Goal: Find specific page/section: Find specific page/section

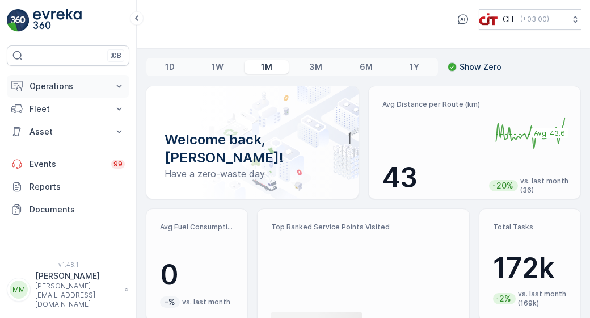
click at [83, 87] on p "Operations" at bounding box center [67, 86] width 77 height 11
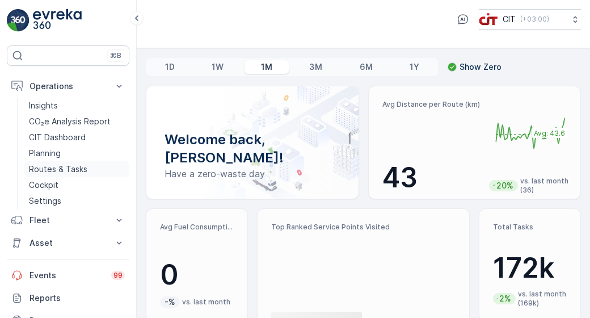
click at [66, 171] on p "Routes & Tasks" at bounding box center [58, 168] width 58 height 11
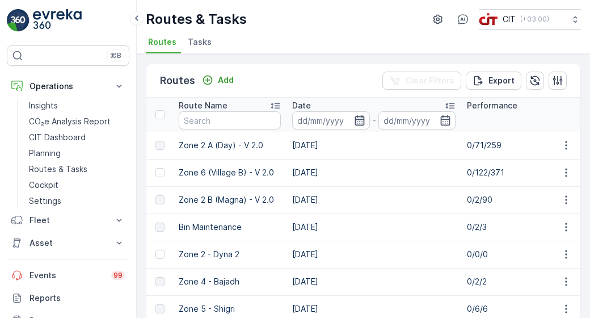
click at [358, 123] on icon "button" at bounding box center [359, 120] width 11 height 11
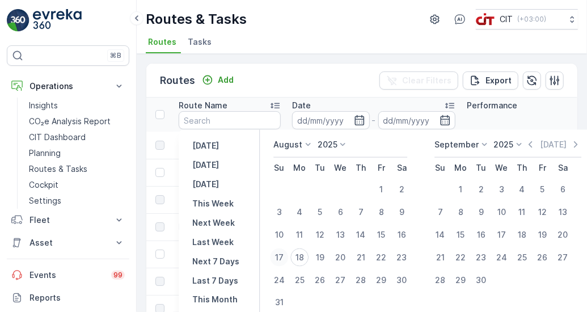
click at [279, 252] on div "17" at bounding box center [279, 257] width 18 height 18
type input "[DATE]"
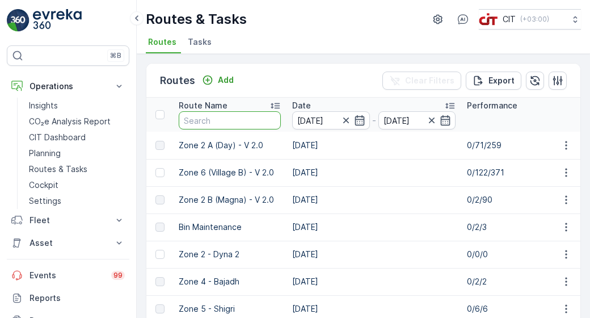
click at [250, 119] on input "text" at bounding box center [230, 120] width 102 height 18
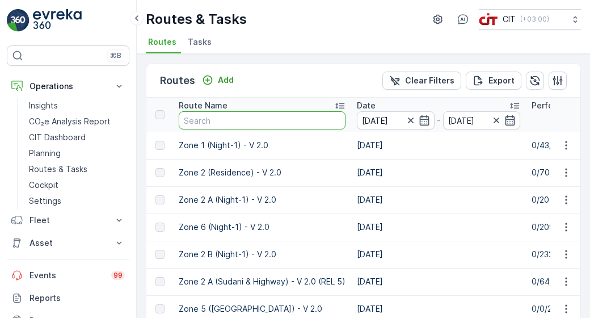
click at [250, 119] on input "text" at bounding box center [262, 120] width 167 height 18
type input "zone 3"
